Goal: Use online tool/utility

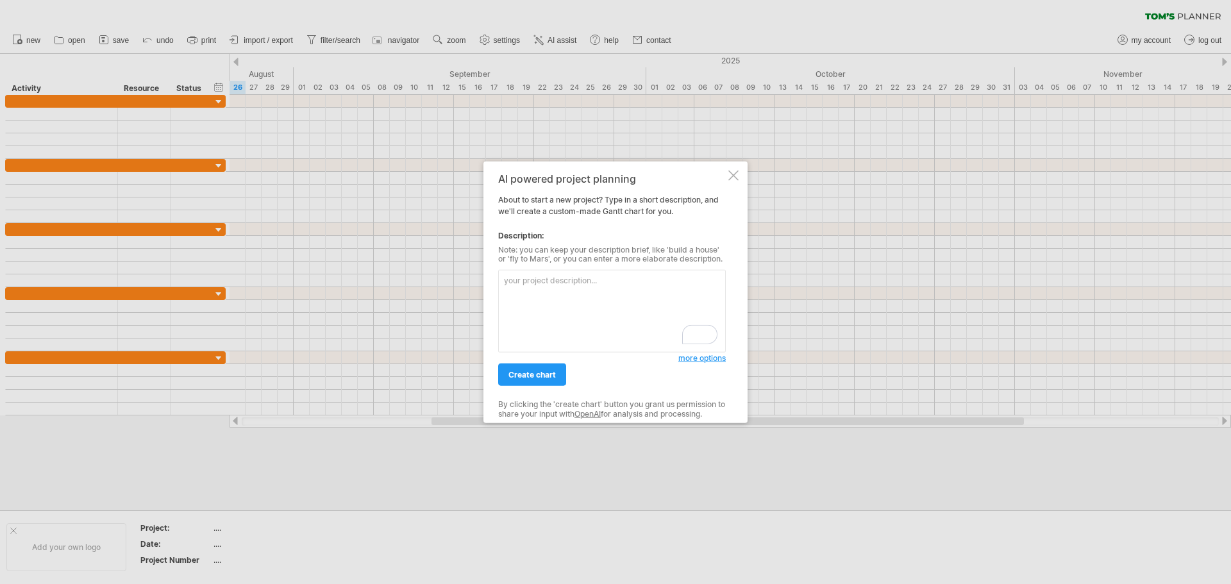
paste textarea "# Loremipsu Dolorsi Ametconsect 8 Adipisci el Seddoeiusmo temporincid u Laboree…"
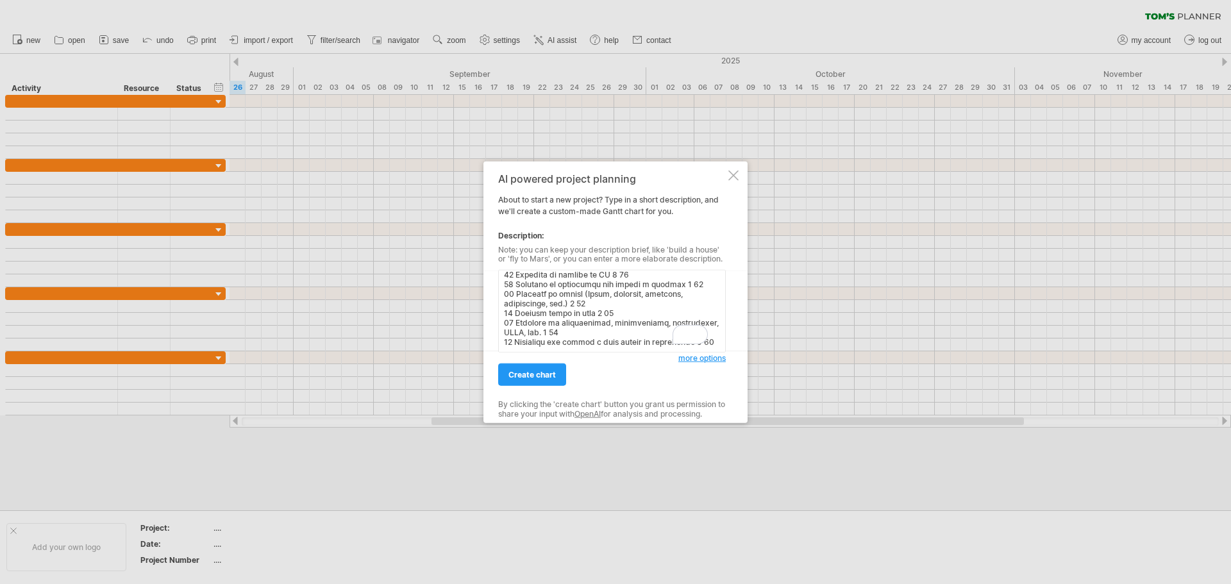
scroll to position [256, 0]
type textarea "# Loremipsu Dolorsi Ametconsect 3 Adipisci el Seddoeiusmo temporincid u Laboree…"
click at [545, 371] on span "create chart" at bounding box center [532, 375] width 47 height 10
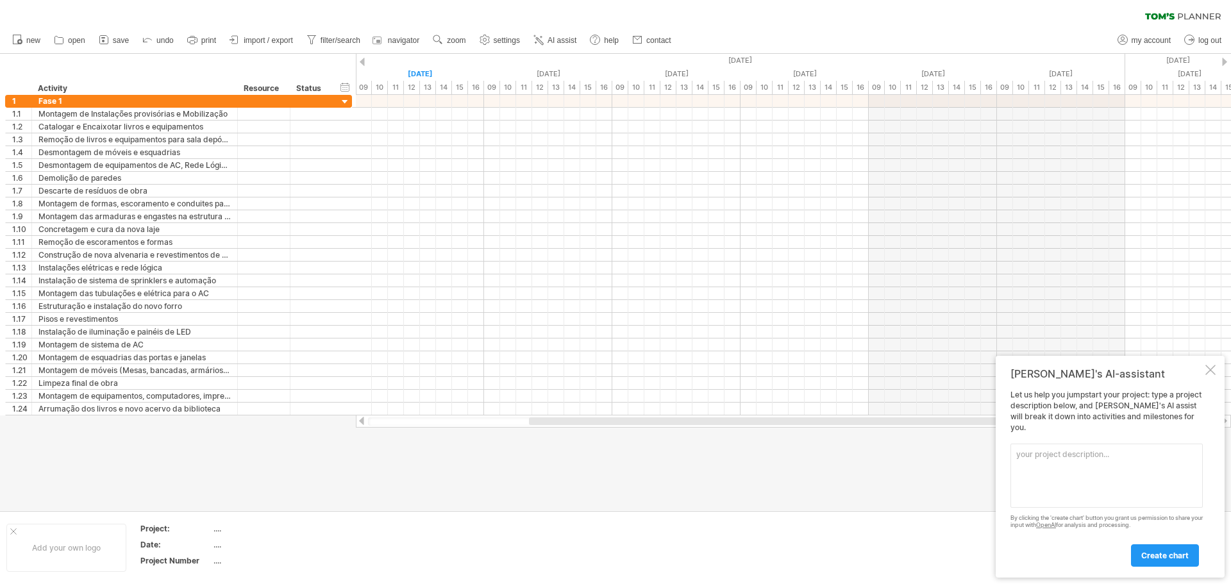
drag, startPoint x: 553, startPoint y: 421, endPoint x: 537, endPoint y: 430, distance: 18.1
click at [537, 430] on div "Trying to reach [DOMAIN_NAME] Connected again... 0% clear filter new 1" at bounding box center [615, 292] width 1231 height 584
click at [284, 89] on div at bounding box center [284, 88] width 5 height 13
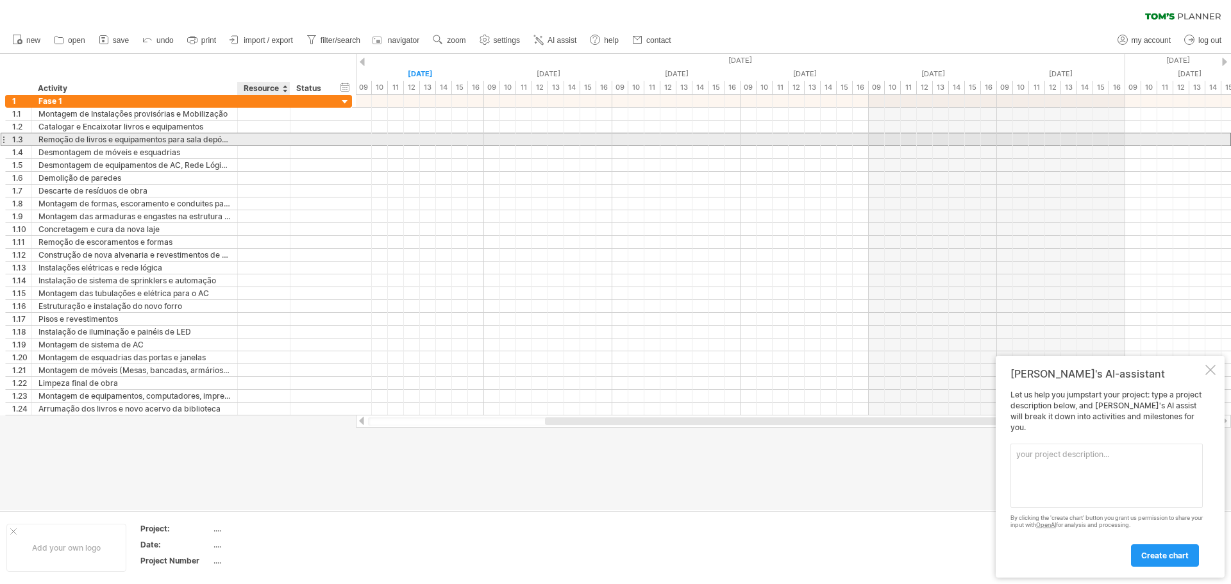
click at [269, 138] on div at bounding box center [263, 139] width 39 height 12
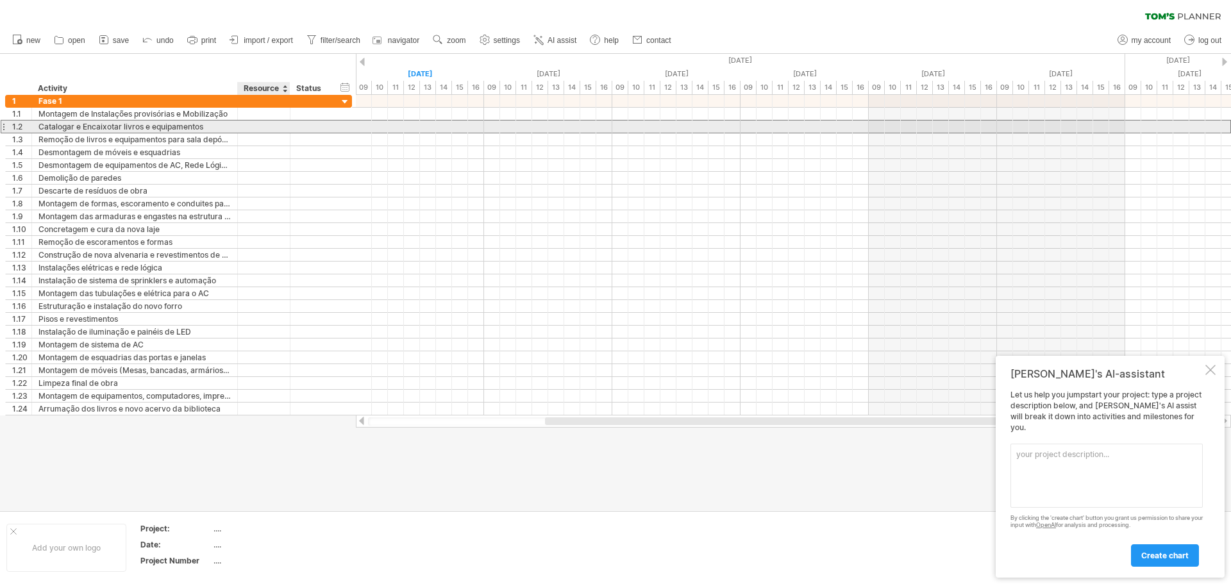
click at [258, 126] on div at bounding box center [263, 127] width 39 height 12
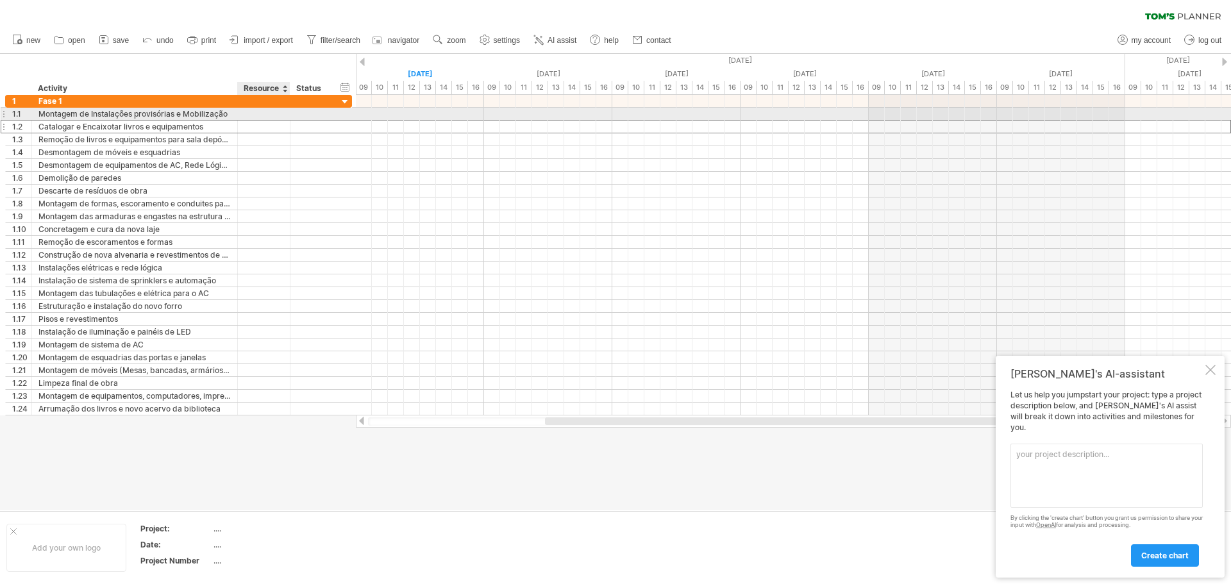
click at [253, 112] on div at bounding box center [263, 114] width 39 height 12
click at [167, 38] on span "undo" at bounding box center [164, 40] width 17 height 9
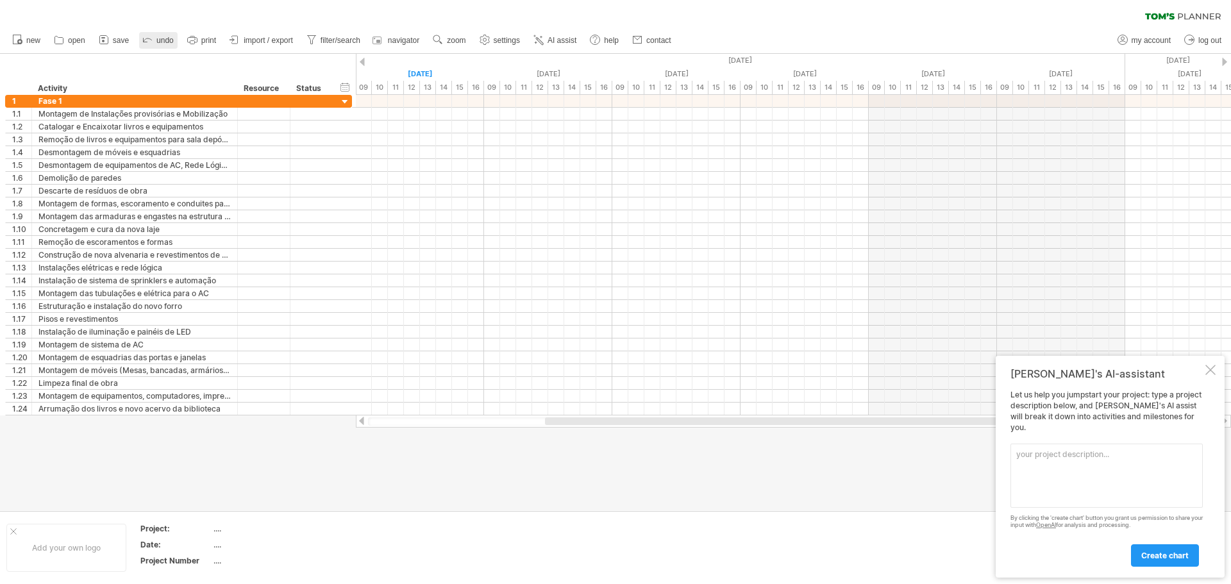
click at [164, 38] on span "undo" at bounding box center [164, 40] width 17 height 9
click at [165, 35] on link "undo" at bounding box center [158, 40] width 38 height 17
click at [20, 38] on icon at bounding box center [17, 39] width 13 height 13
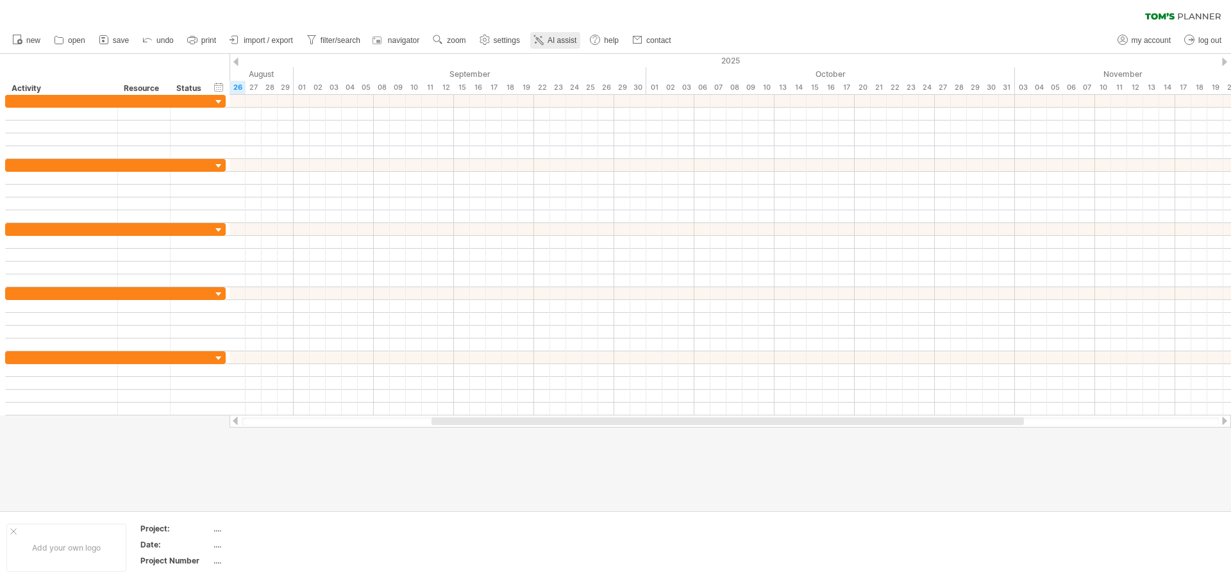
click at [561, 37] on span "AI assist" at bounding box center [562, 40] width 29 height 9
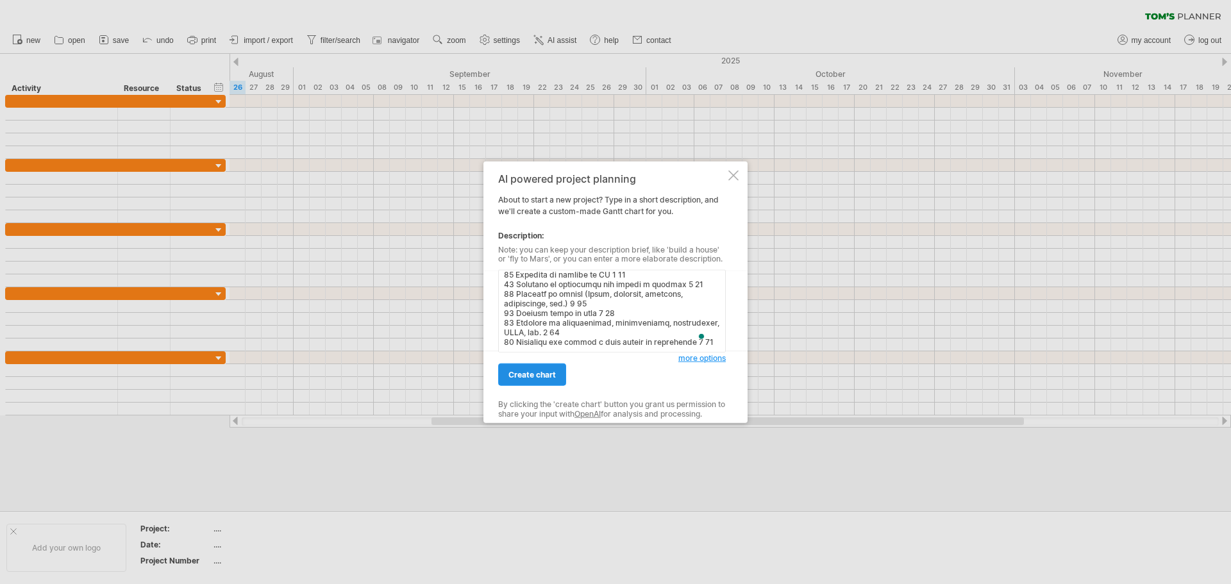
type textarea "# Loremips Dolo si Ametc Adipiscinge 4 Seddoeiu te Incididuntu laboreetdol m Al…"
click at [545, 369] on link "create chart" at bounding box center [532, 375] width 68 height 22
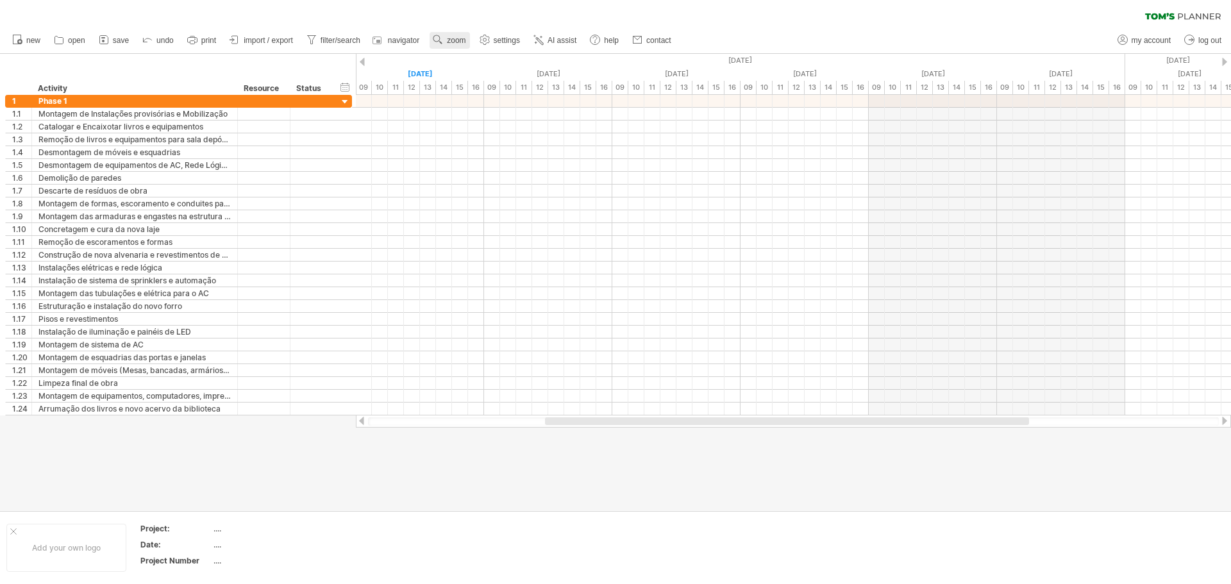
click at [460, 38] on span "zoom" at bounding box center [456, 40] width 19 height 9
click at [484, 70] on div "Week" at bounding box center [501, 75] width 71 height 21
drag, startPoint x: 586, startPoint y: 419, endPoint x: 579, endPoint y: 427, distance: 10.4
click at [579, 427] on div at bounding box center [793, 421] width 875 height 13
click at [456, 42] on span "zoom" at bounding box center [456, 40] width 19 height 9
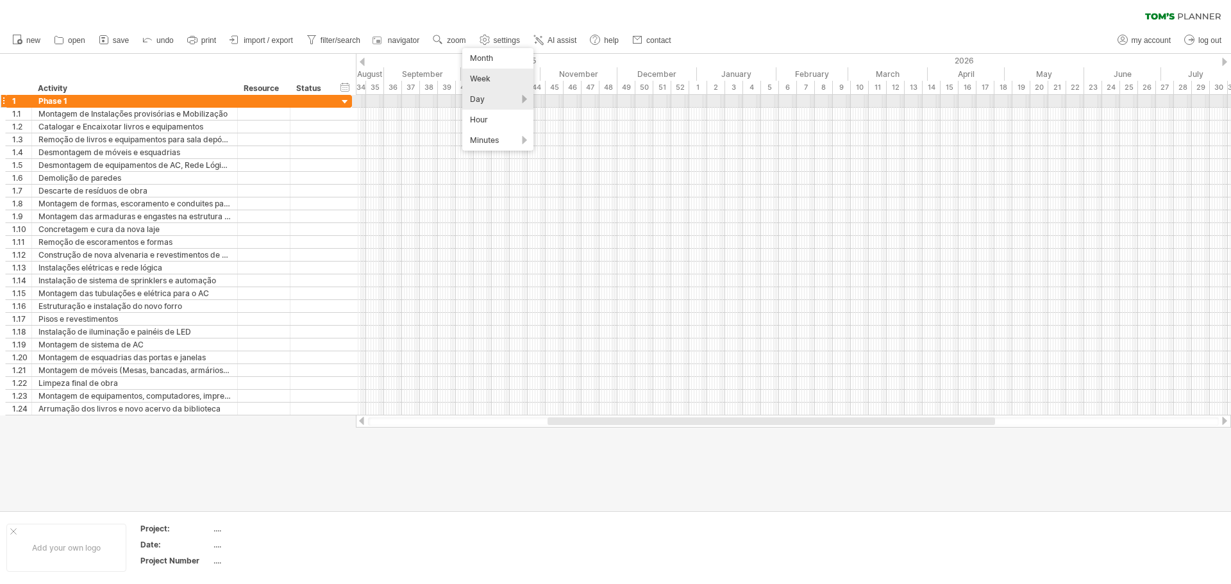
click at [487, 96] on div "Day" at bounding box center [497, 99] width 71 height 21
click at [518, 149] on div "Standard" at bounding box center [528, 154] width 71 height 21
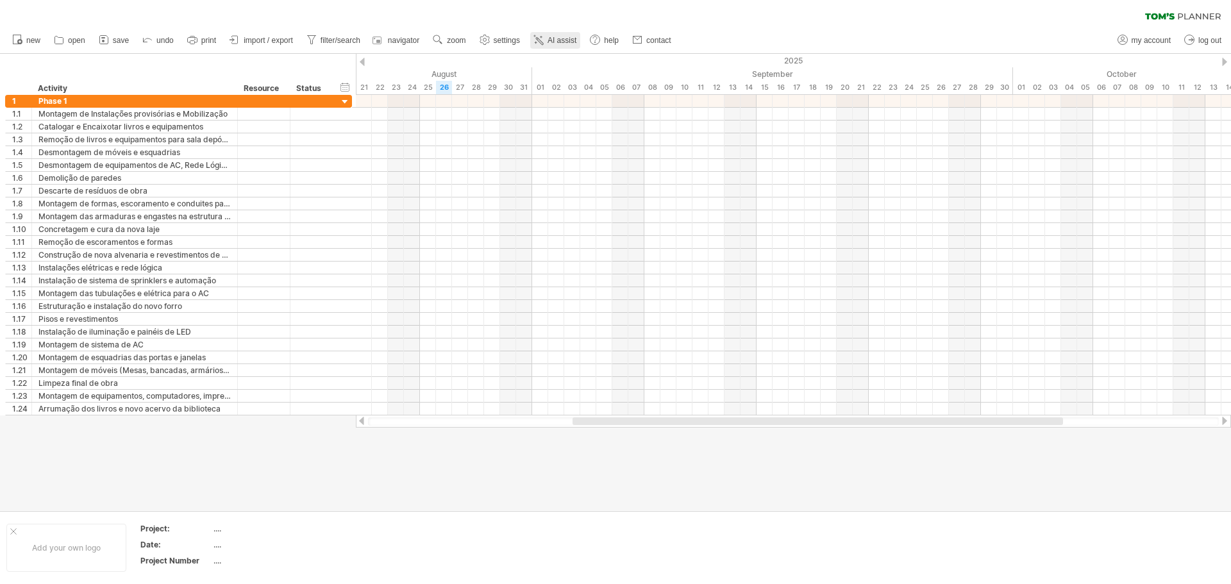
click at [552, 37] on span "AI assist" at bounding box center [562, 40] width 29 height 9
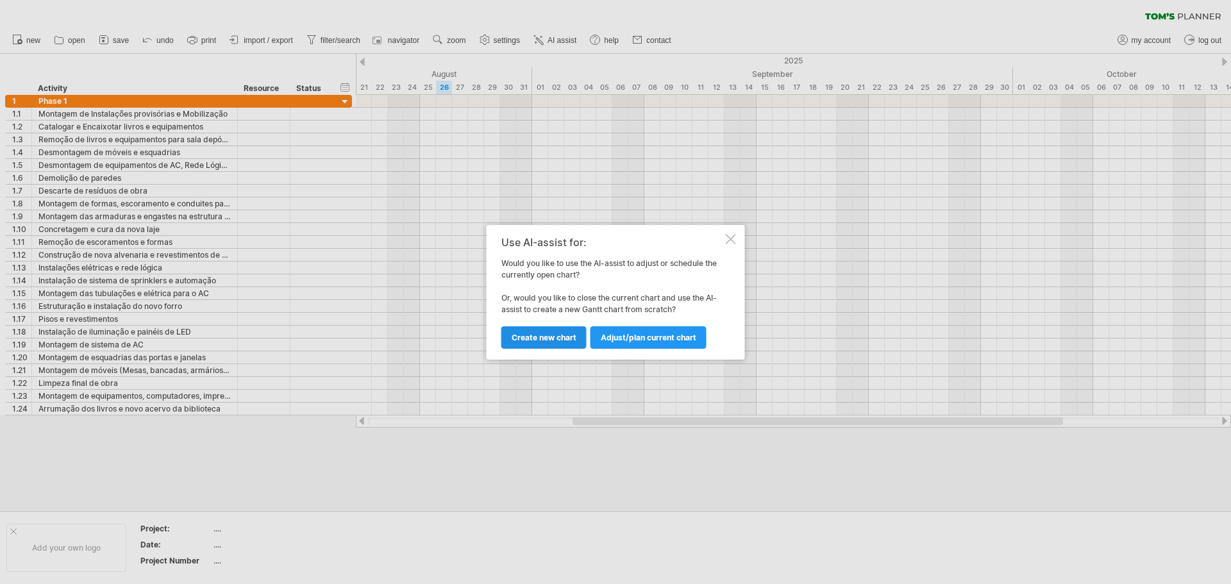
click at [539, 337] on span "Create new chart" at bounding box center [544, 338] width 65 height 10
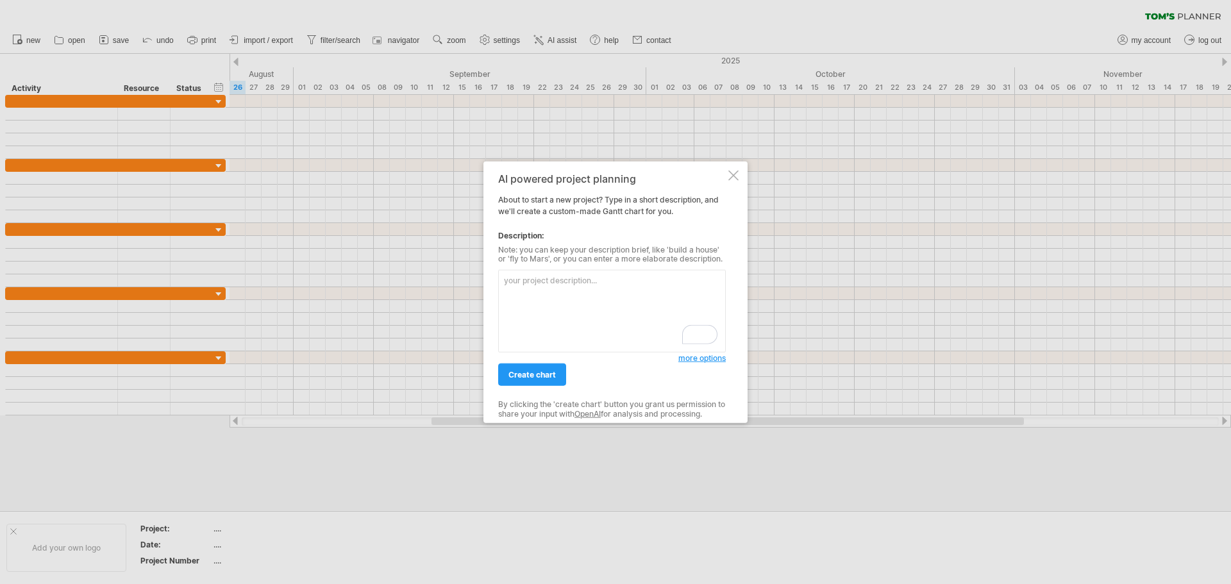
click at [512, 287] on textarea "To enrich screen reader interactions, please activate Accessibility in Grammarl…" at bounding box center [612, 311] width 228 height 83
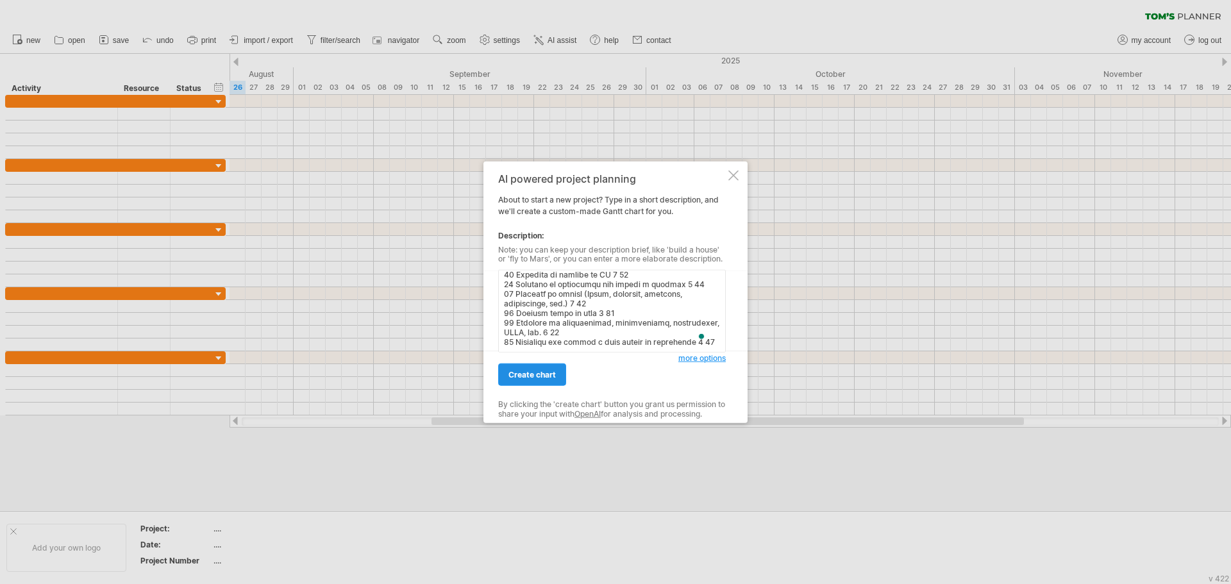
type textarea "# Loremips Dolorsit (ametc) Adipiscinge 4 Seddoeiu te Incididuntu laboreetdol m…"
click at [539, 373] on span "create chart" at bounding box center [532, 375] width 47 height 10
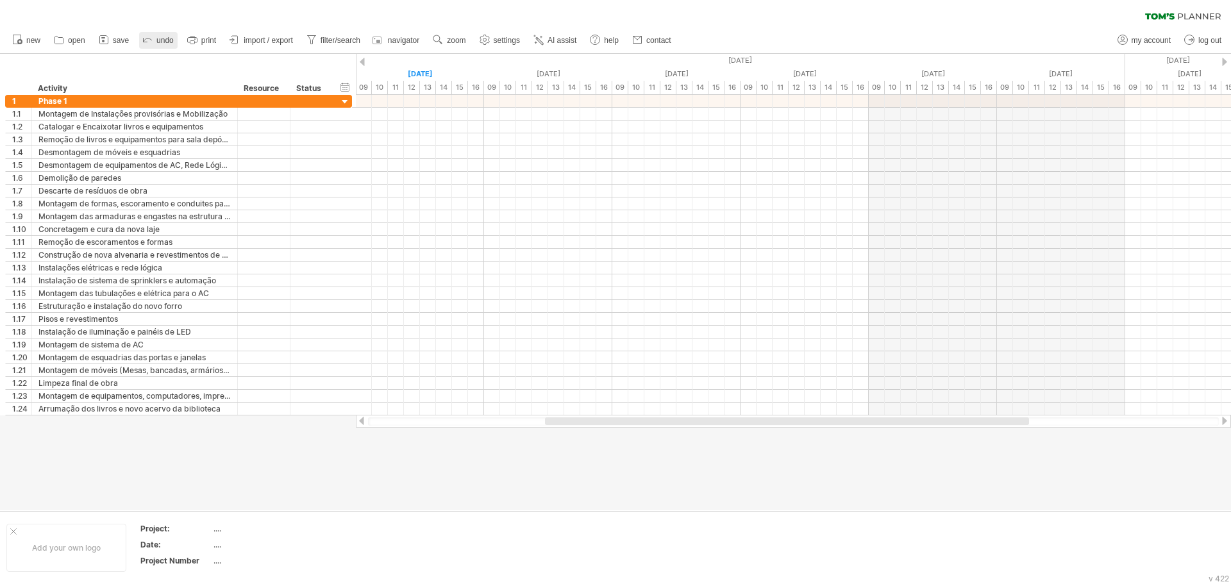
click at [159, 37] on span "undo" at bounding box center [164, 40] width 17 height 9
